Goal: Task Accomplishment & Management: Use online tool/utility

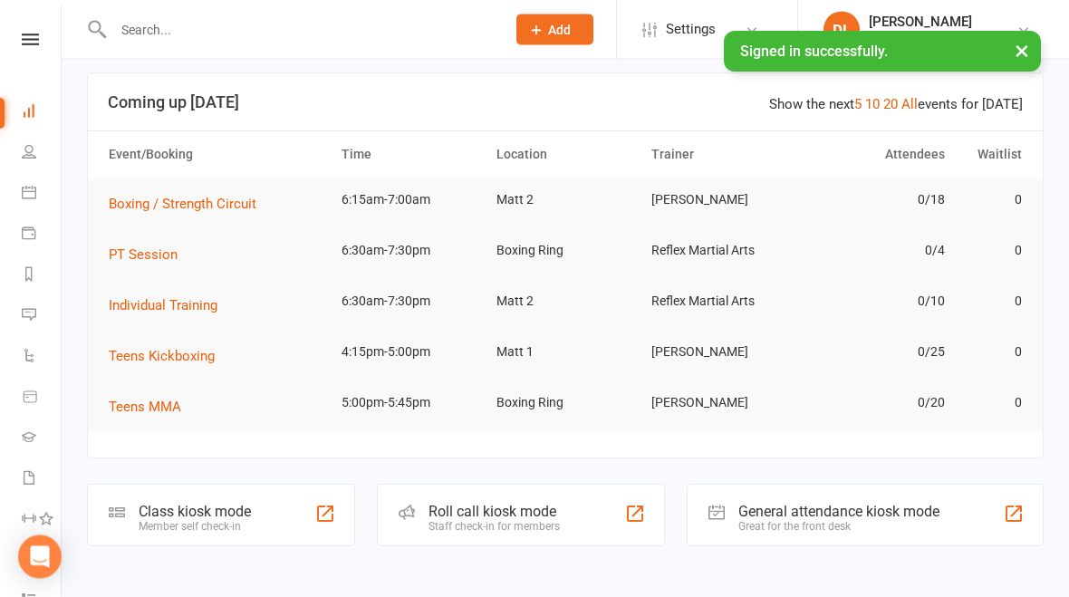
scroll to position [90, 0]
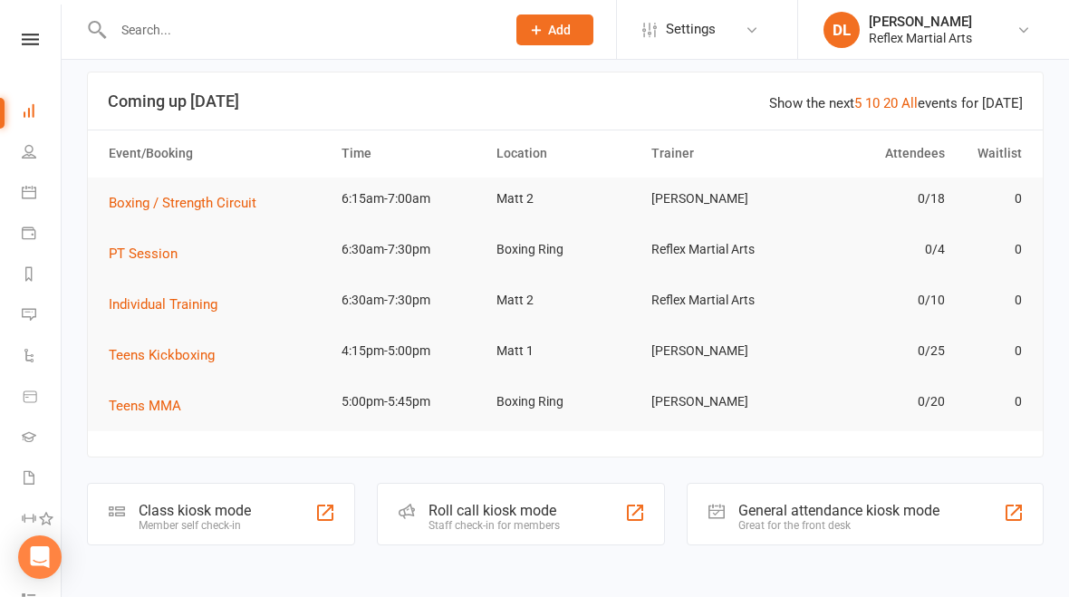
click at [204, 519] on div "Member self check-in" at bounding box center [195, 525] width 112 height 13
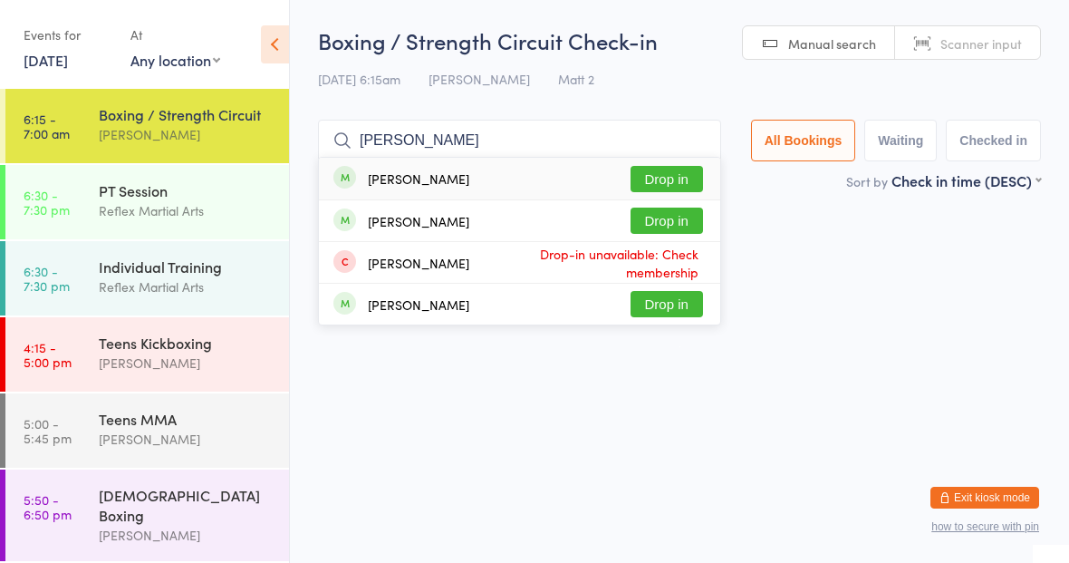
type input "Tom"
click at [669, 185] on button "Drop in" at bounding box center [667, 179] width 72 height 26
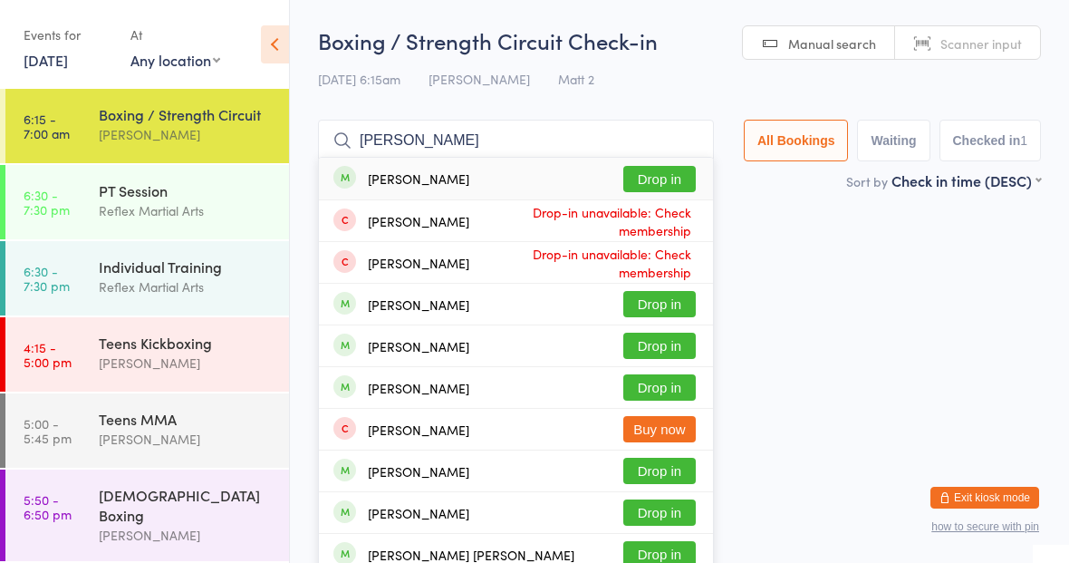
type input "Martin"
click at [633, 174] on button "Drop in" at bounding box center [659, 179] width 72 height 26
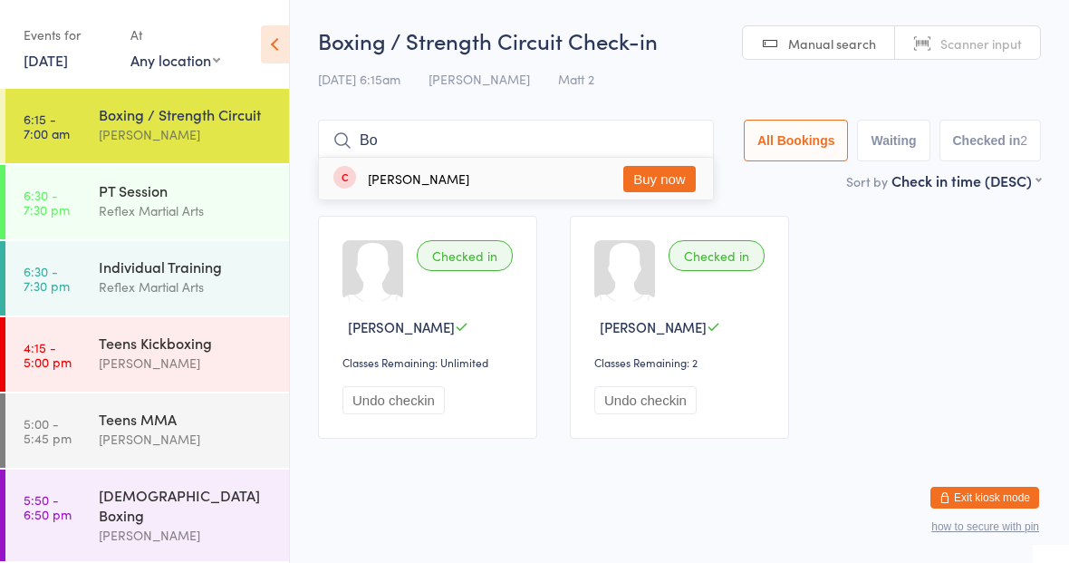
type input "B"
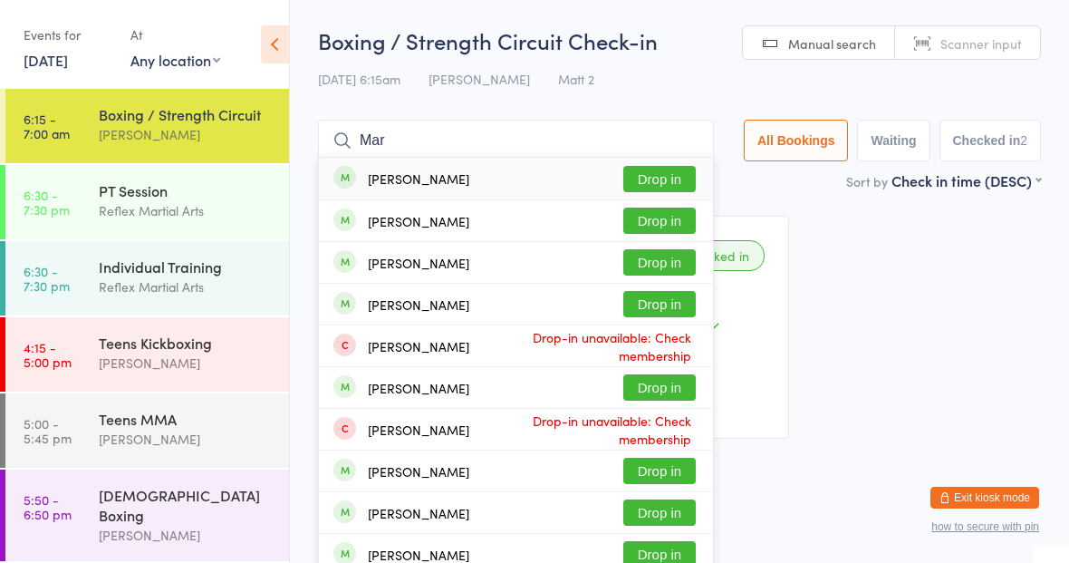
type input "Mar"
click at [658, 388] on button "Drop in" at bounding box center [659, 387] width 72 height 26
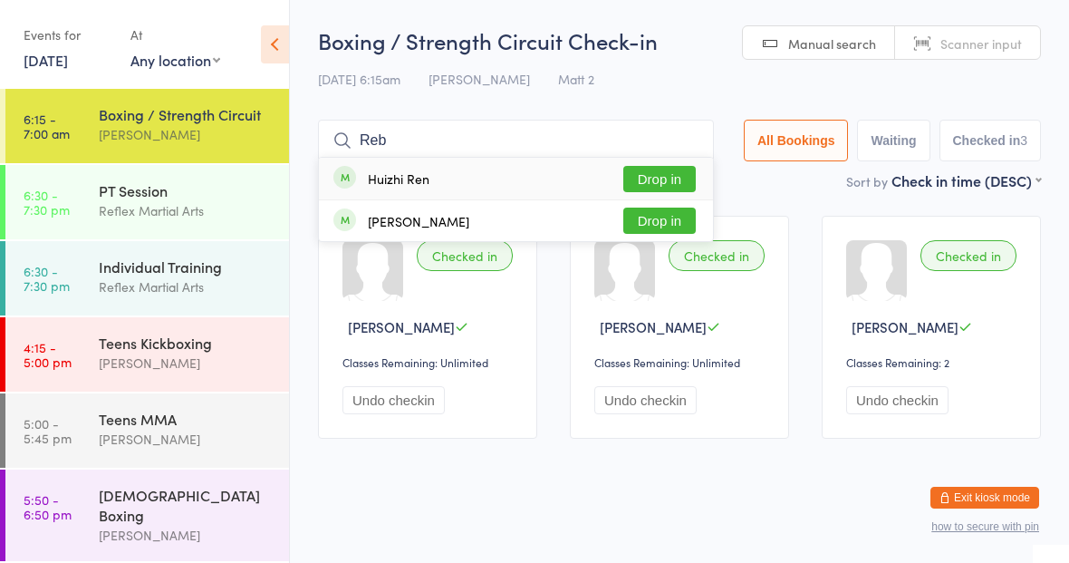
type input "Reb"
click at [649, 229] on button "Drop in" at bounding box center [659, 221] width 72 height 26
